Goal: Obtain resource: Obtain resource

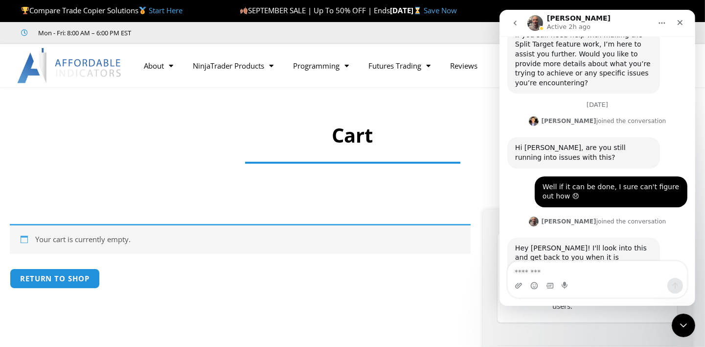
scroll to position [1304, 0]
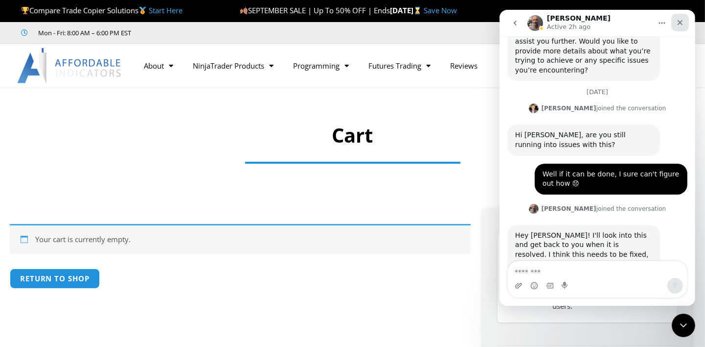
click at [685, 23] on div "Close" at bounding box center [680, 23] width 18 height 18
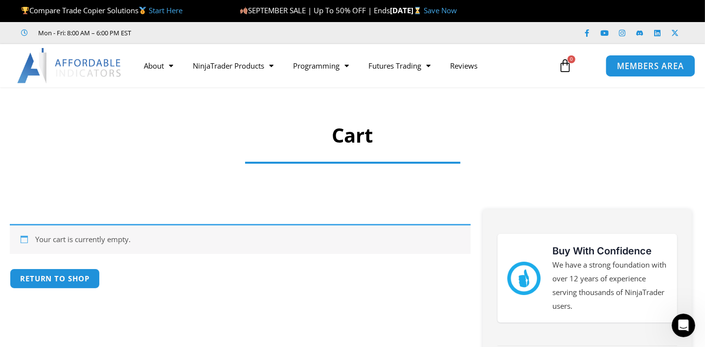
click at [623, 66] on span "MEMBERS AREA" at bounding box center [650, 66] width 67 height 8
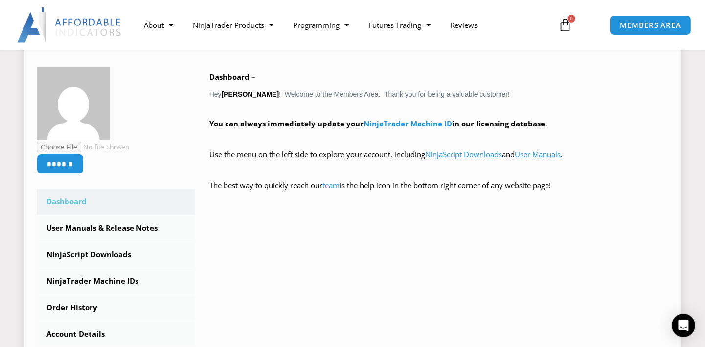
scroll to position [195, 0]
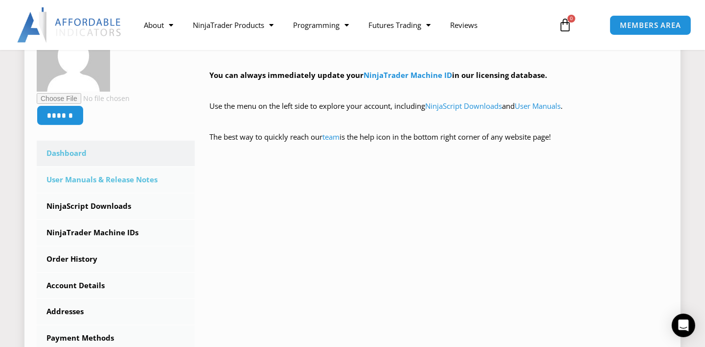
click at [129, 180] on link "User Manuals & Release Notes" at bounding box center [116, 179] width 158 height 25
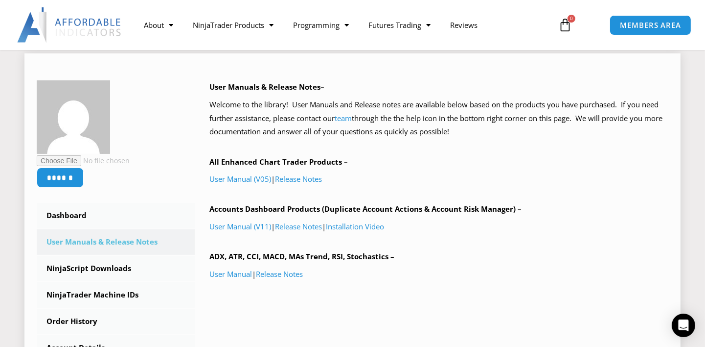
scroll to position [147, 0]
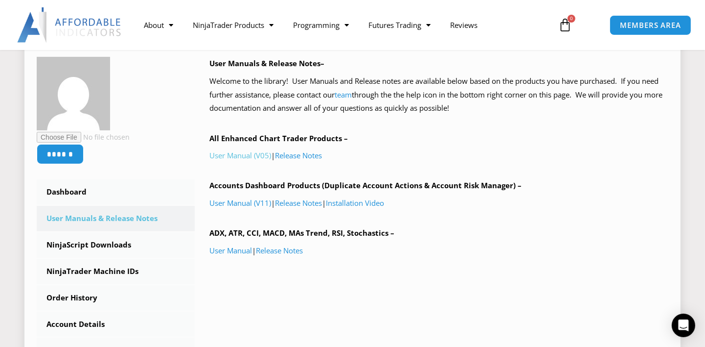
click at [257, 159] on link "User Manual (V05)" at bounding box center [241, 155] width 62 height 10
